Goal: Check status: Check status

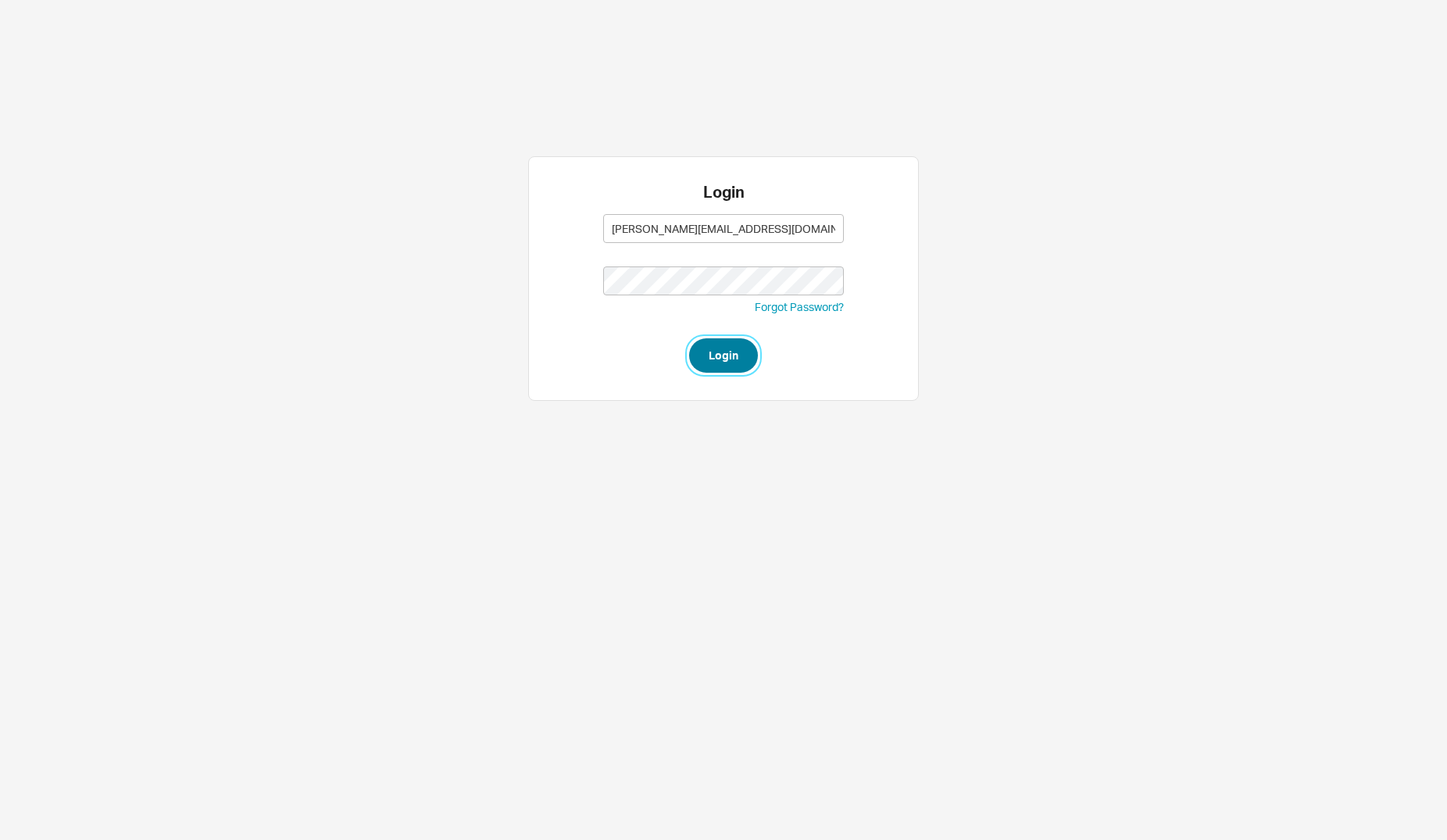
click at [716, 350] on button "Login" at bounding box center [724, 355] width 68 height 34
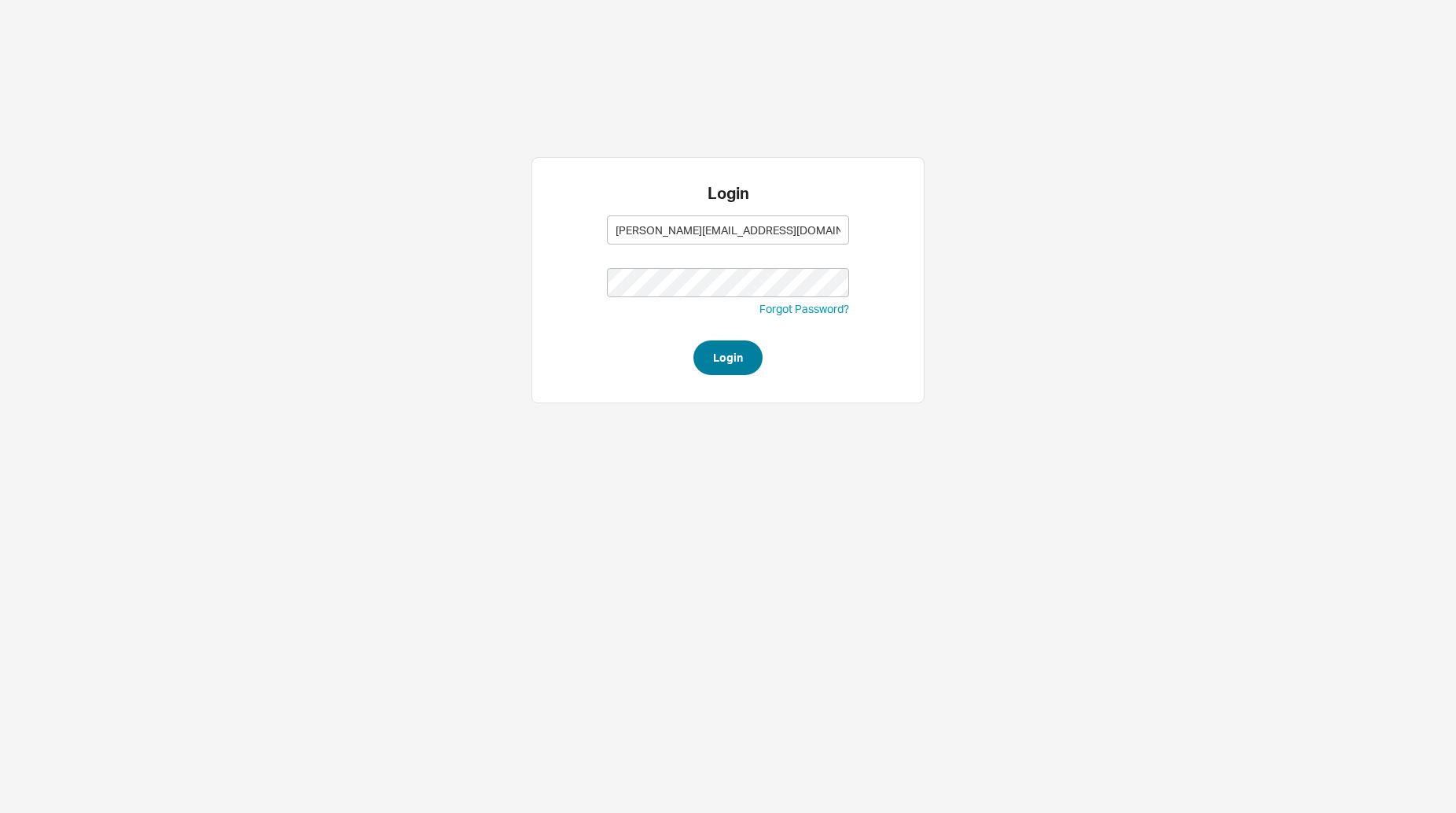
type input "naomi@qualitybath.com"
click at [714, 356] on button "Login" at bounding box center [728, 358] width 69 height 34
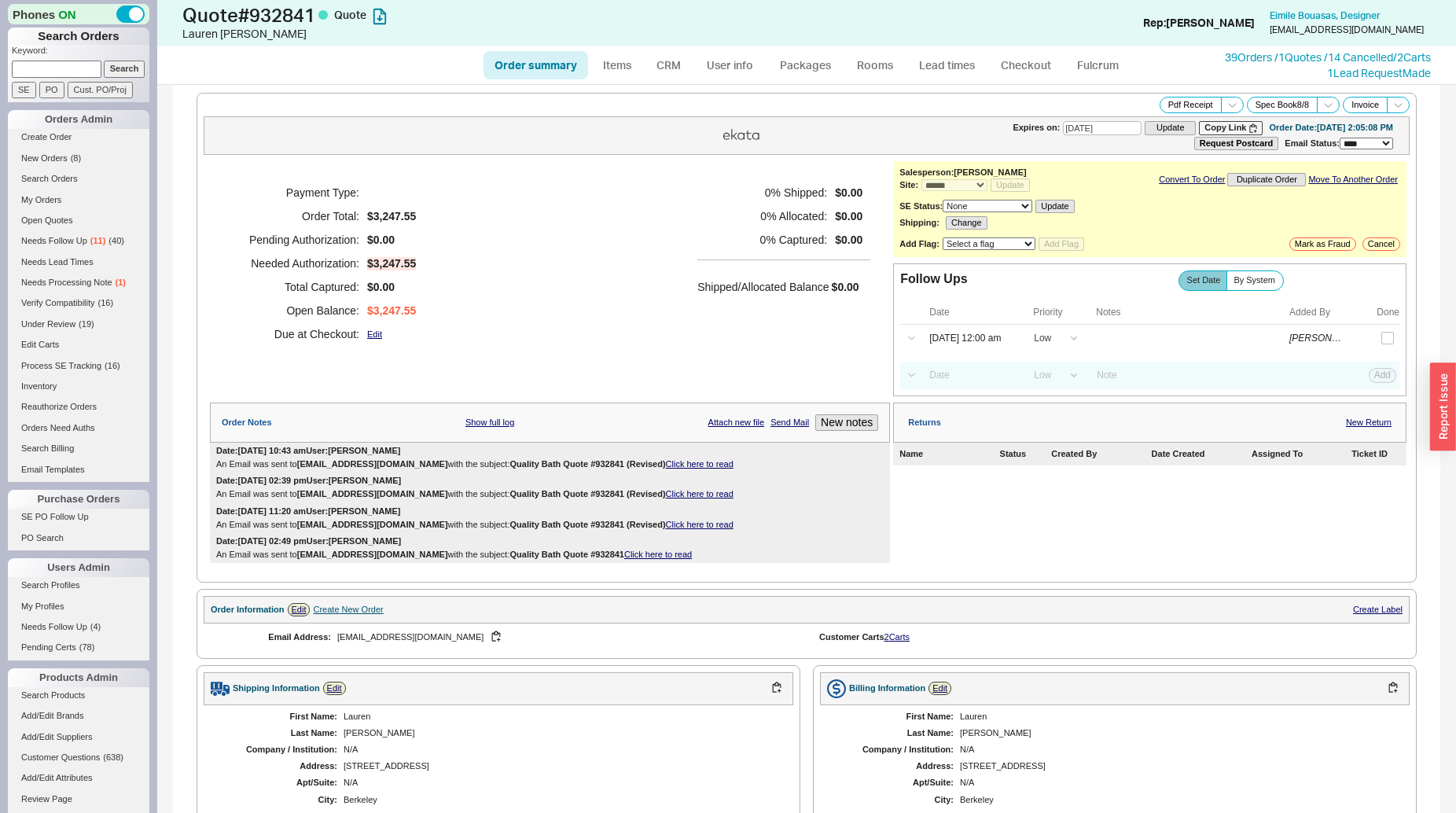
select select "*"
select select "LOW"
select select "3"
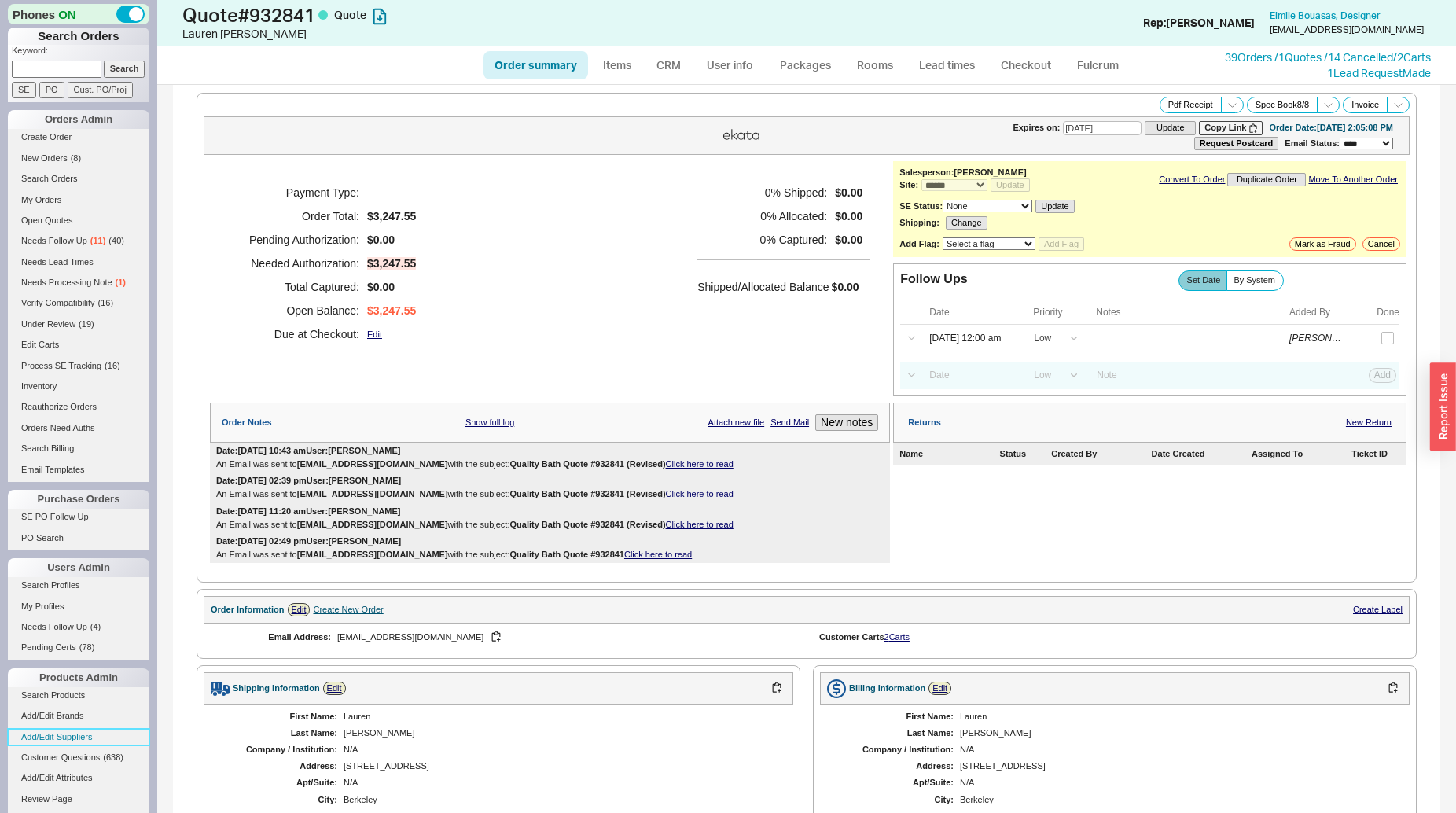
click at [59, 733] on link "Add/Edit Suppliers" at bounding box center [79, 738] width 142 height 16
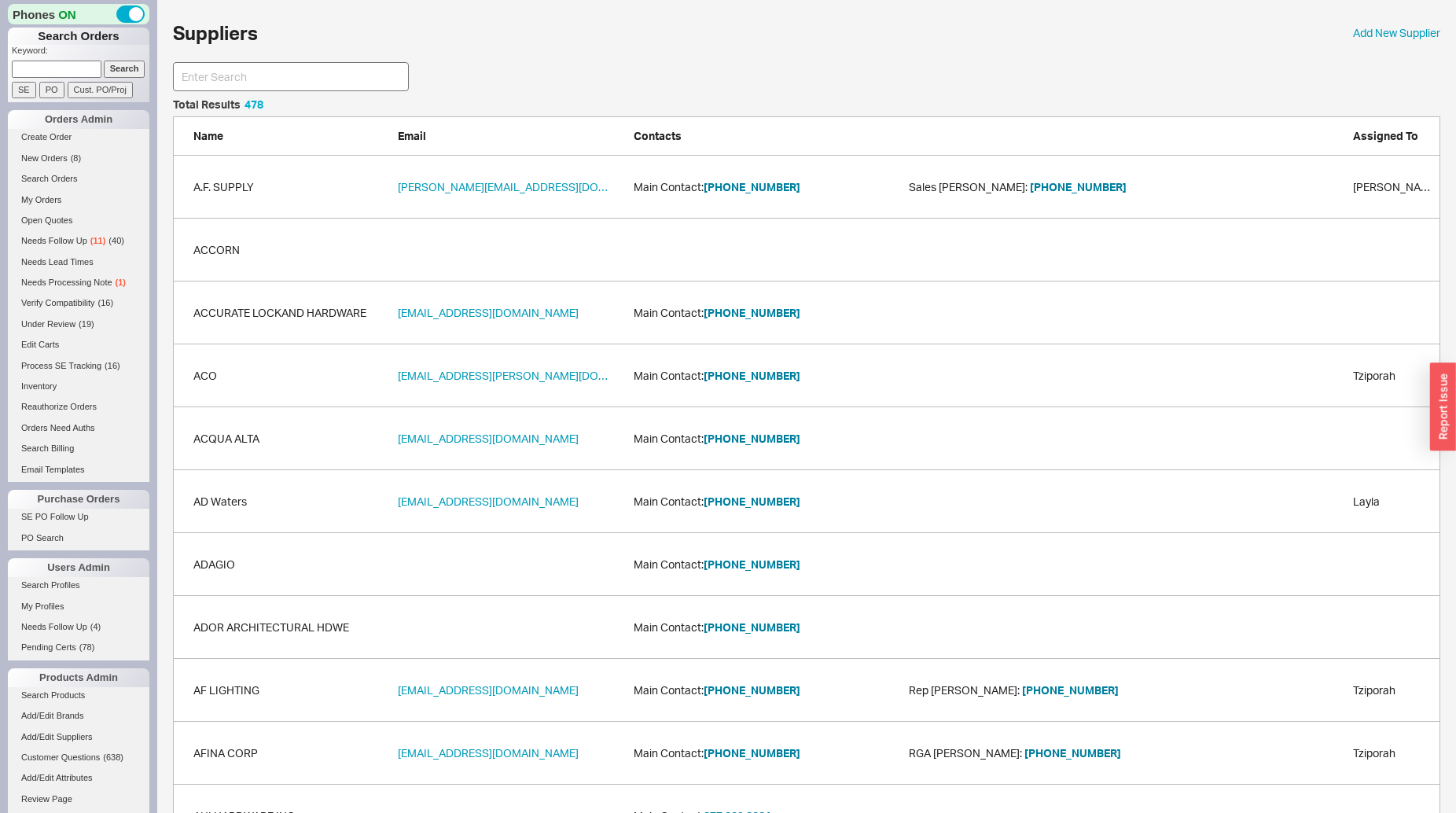
scroll to position [14, 14]
click at [268, 75] on input at bounding box center [291, 76] width 236 height 29
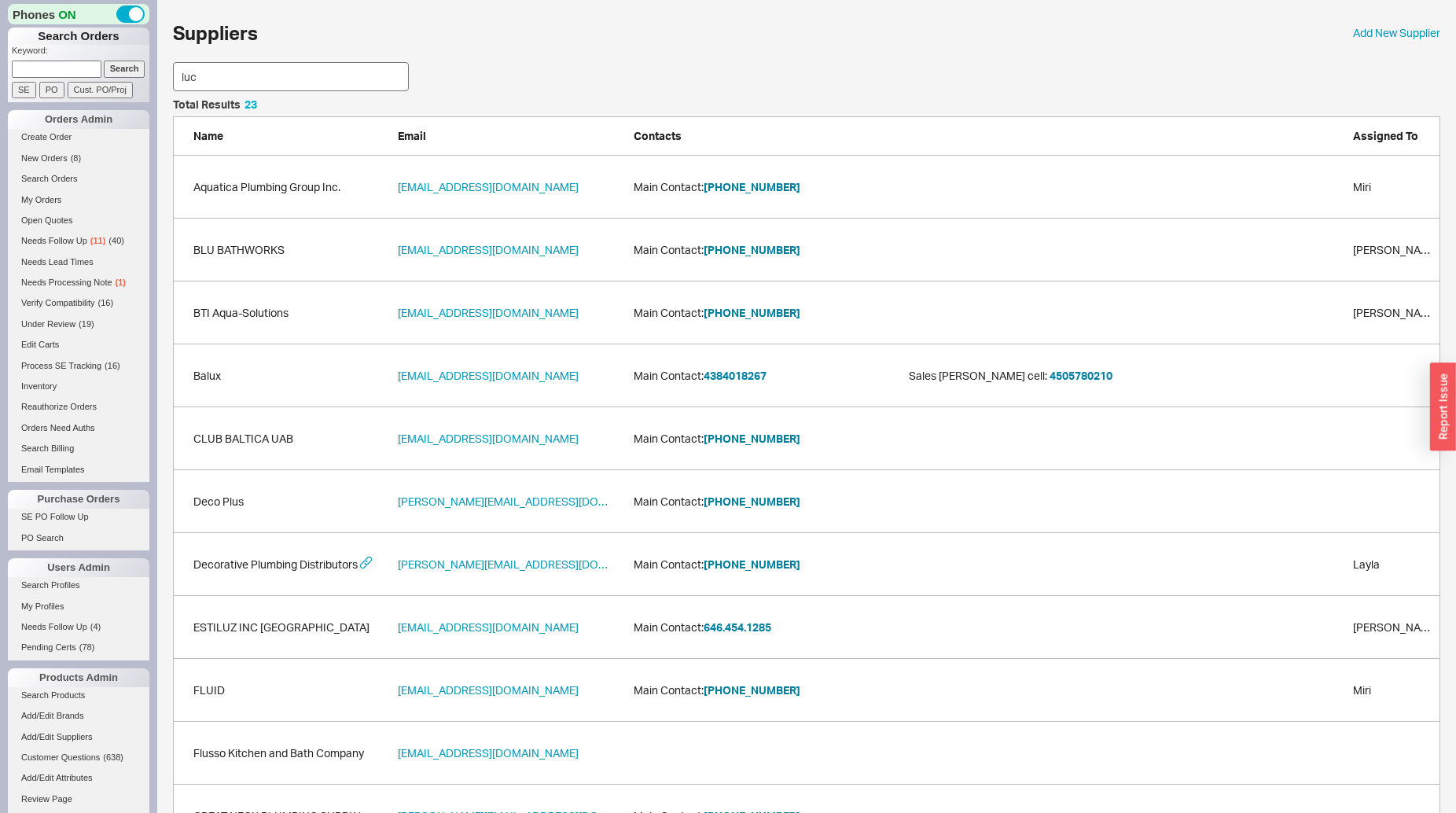
scroll to position [106, 1254]
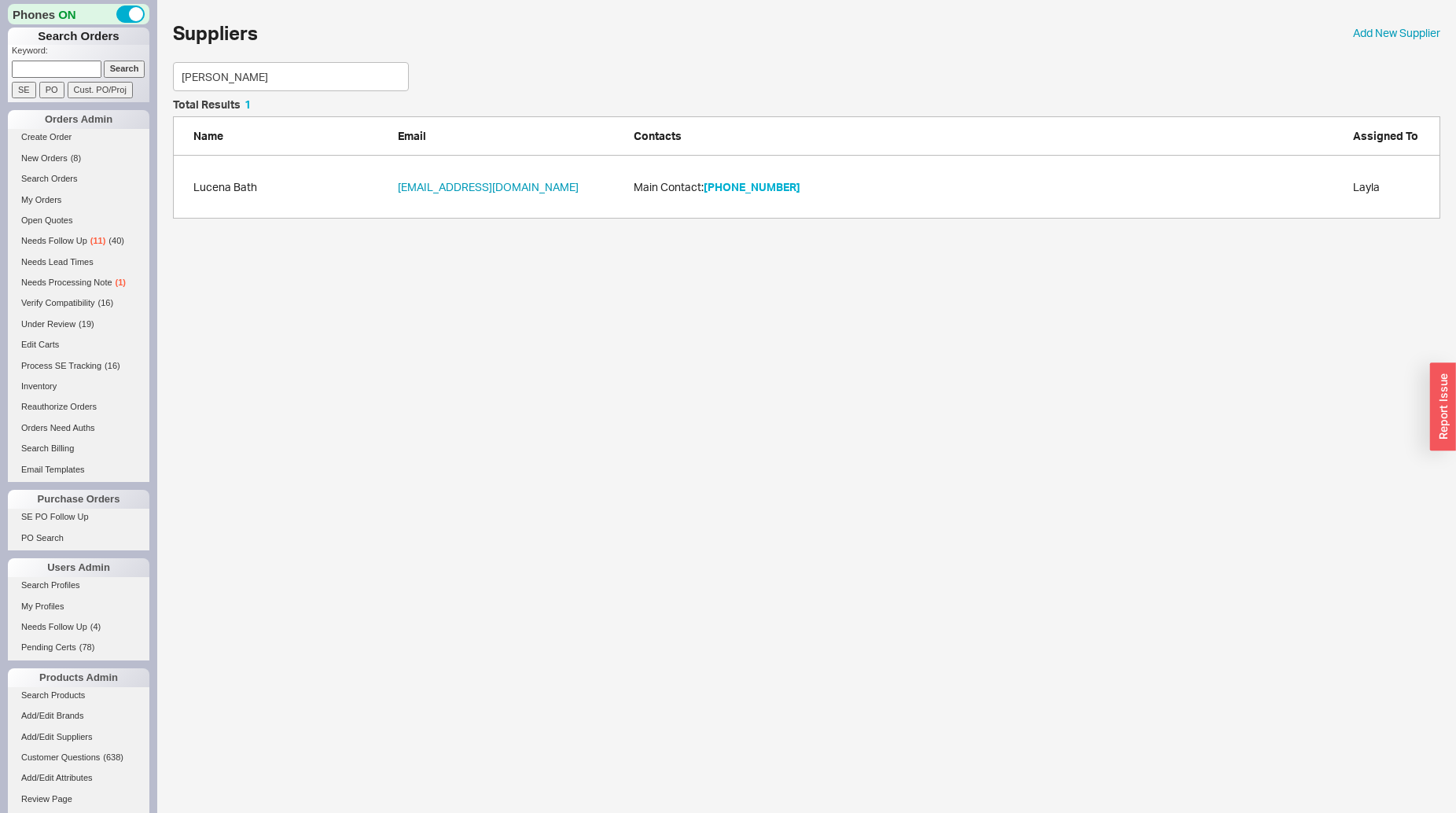
type input "[PERSON_NAME]"
click at [747, 190] on button "[PHONE_NUMBER]" at bounding box center [752, 187] width 97 height 16
click at [47, 65] on input at bounding box center [56, 69] width 89 height 16
paste input "983355"
type input "983355"
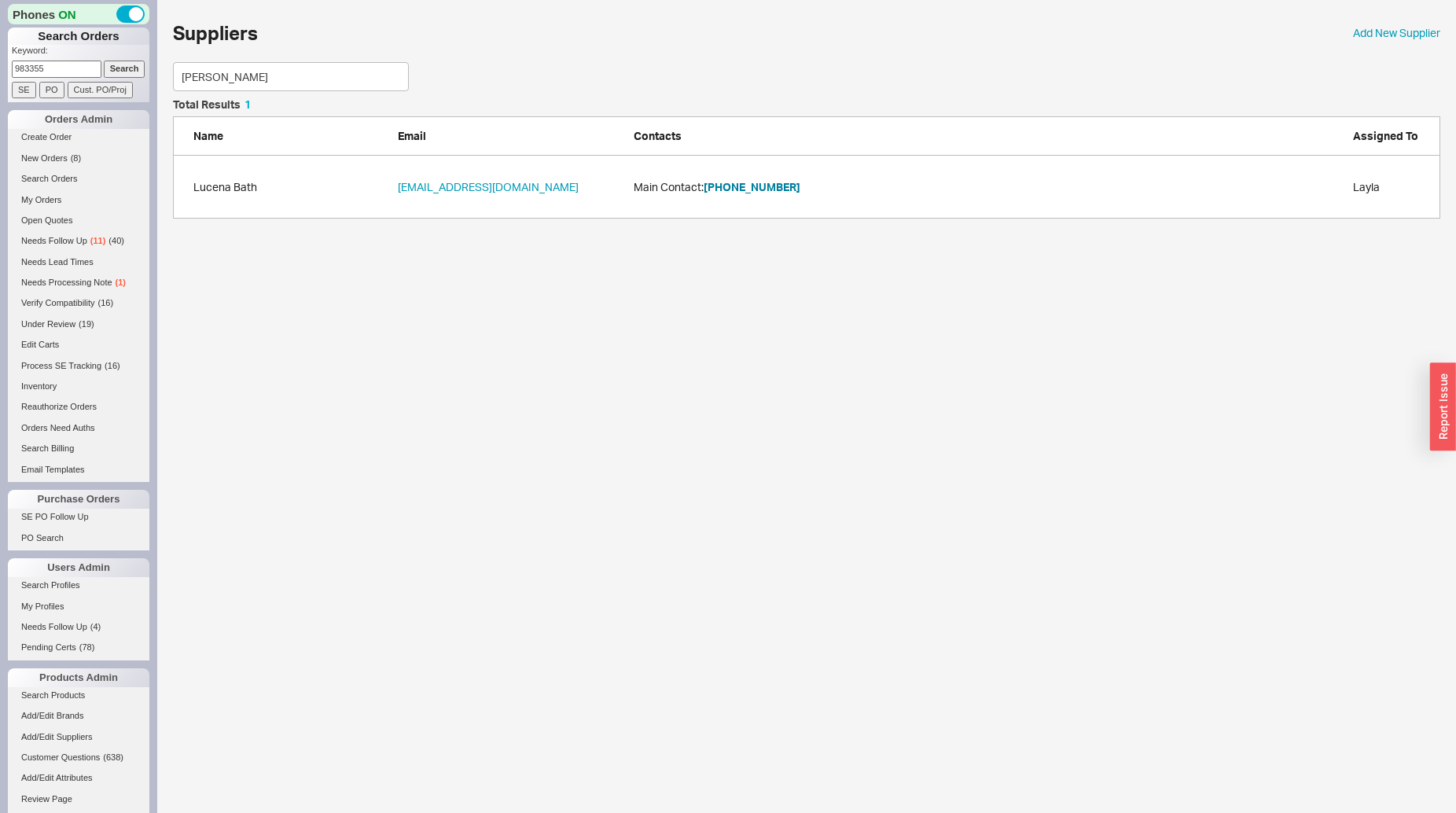
click at [53, 94] on input "PO" at bounding box center [52, 90] width 25 height 16
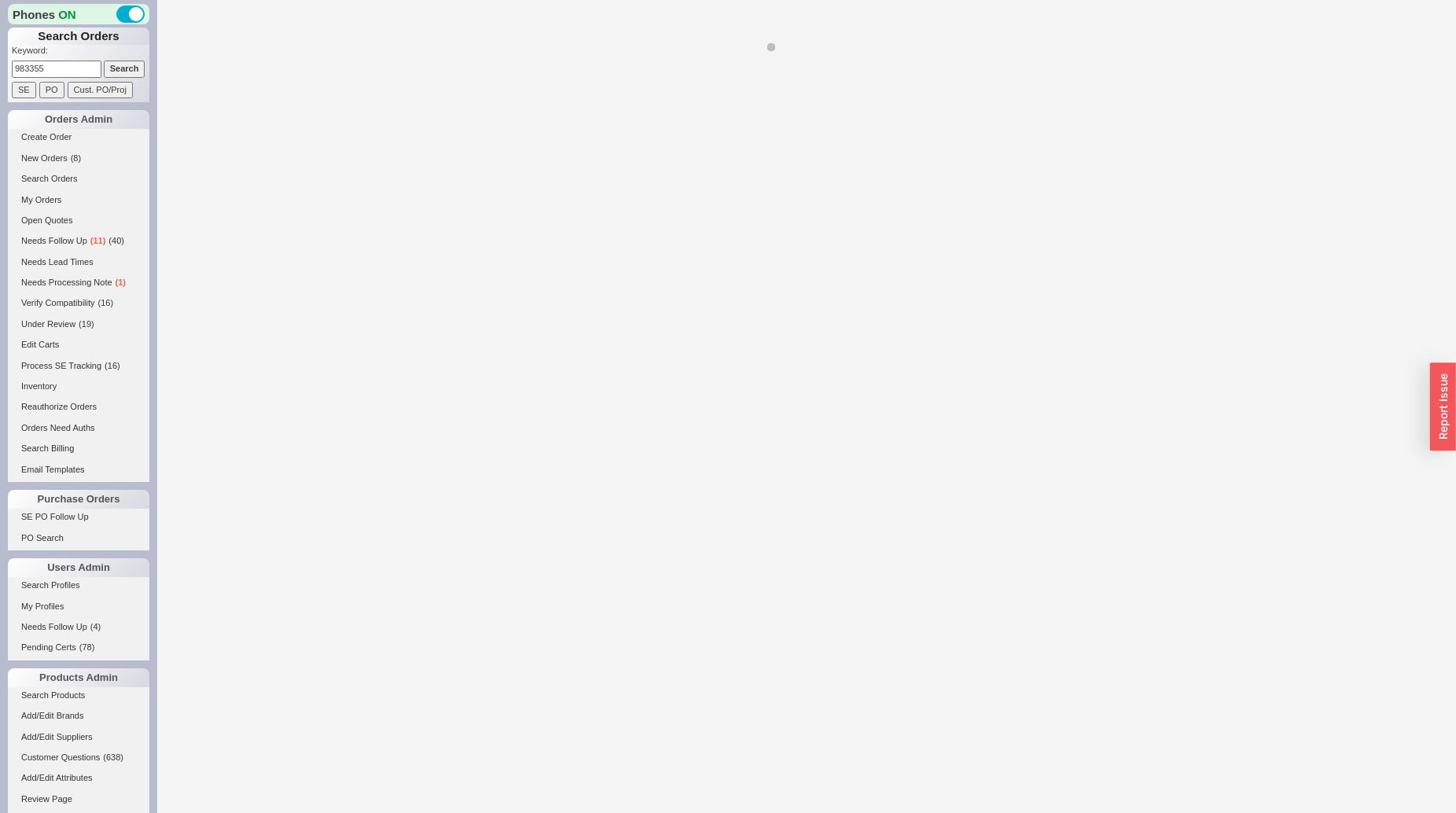
select select "*"
select select "LOW"
select select "3"
